Goal: Transaction & Acquisition: Purchase product/service

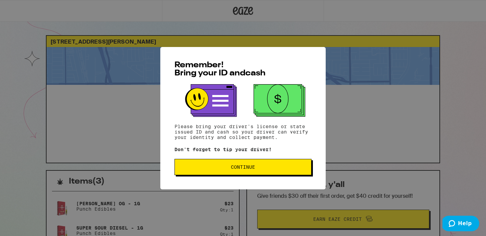
click at [228, 177] on div "Remember! Bring your ID and cash Please bring your driver's license or state is…" at bounding box center [243, 118] width 166 height 142
click at [222, 175] on button "Continue" at bounding box center [243, 167] width 137 height 16
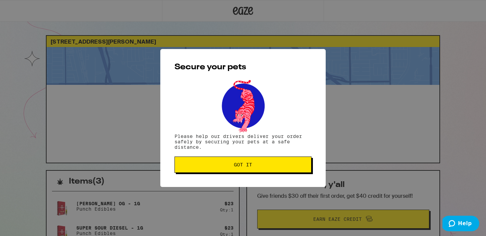
click at [211, 171] on button "Got it" at bounding box center [243, 164] width 137 height 16
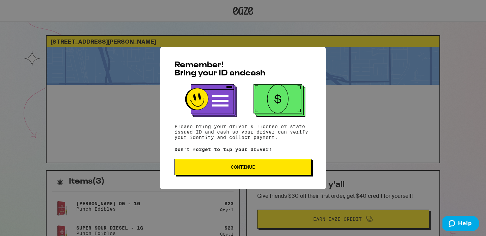
click at [85, 82] on div "Remember! Bring your ID and cash Please bring your driver's license or state is…" at bounding box center [243, 118] width 486 height 236
click at [212, 169] on span "Continue" at bounding box center [243, 166] width 126 height 5
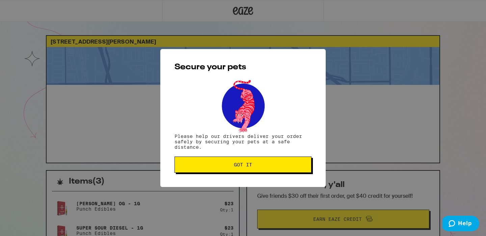
click at [212, 170] on button "Got it" at bounding box center [243, 164] width 137 height 16
